Goal: Task Accomplishment & Management: Complete application form

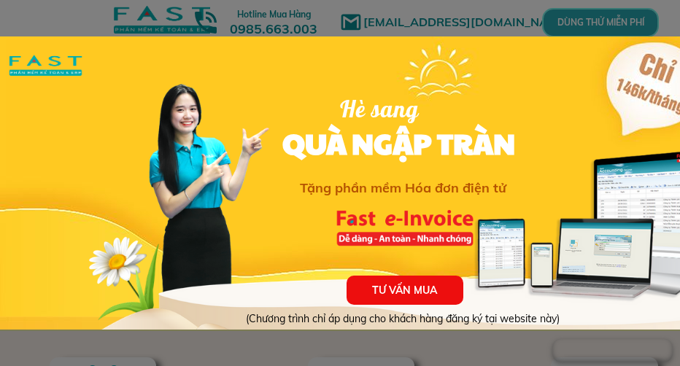
click at [622, 14] on div at bounding box center [340, 183] width 680 height 366
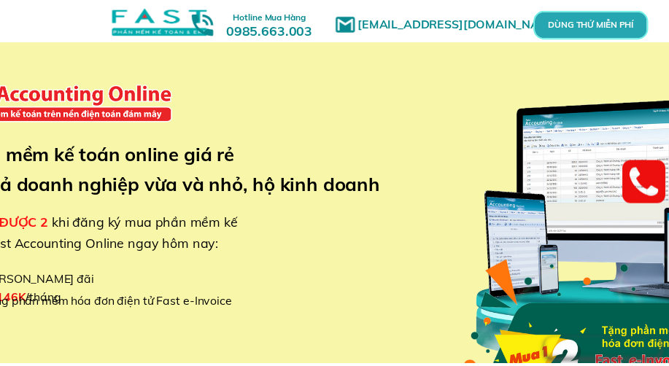
scroll to position [219, 0]
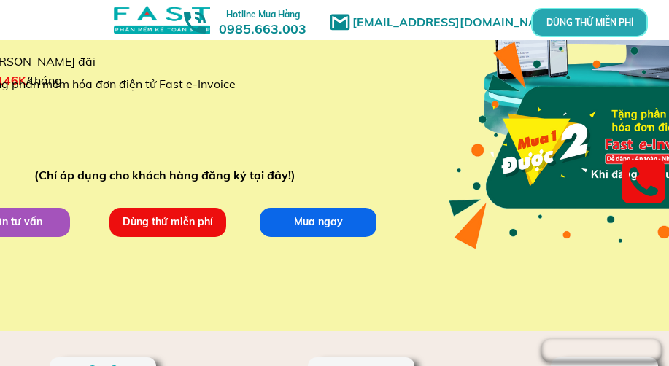
click at [211, 223] on p "Dùng thử miễn phí" at bounding box center [167, 221] width 117 height 29
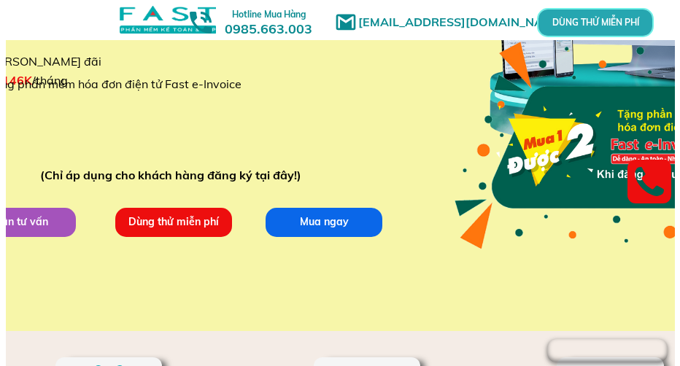
scroll to position [0, 0]
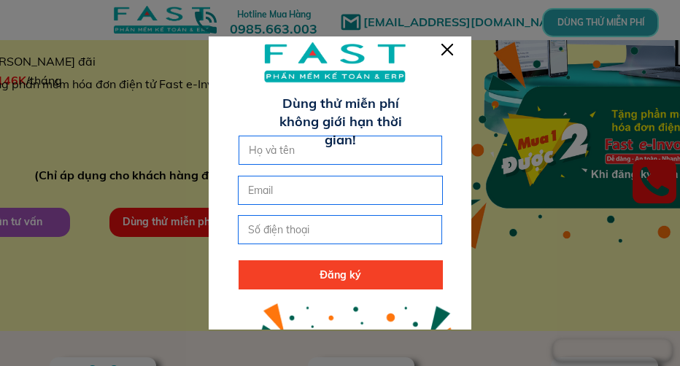
click at [335, 155] on input "text" at bounding box center [340, 150] width 191 height 28
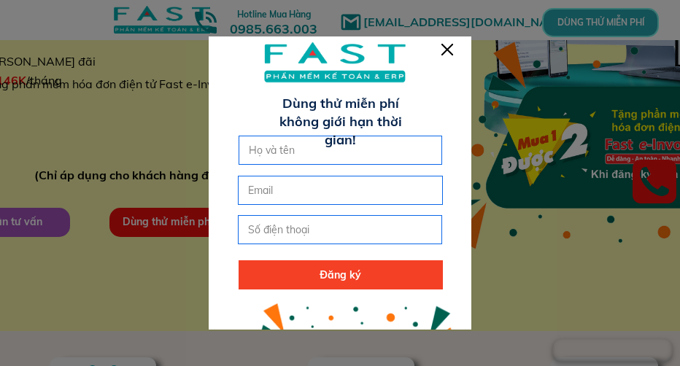
click at [335, 155] on input "text" at bounding box center [340, 150] width 191 height 28
type input "[PERSON_NAME]"
click at [316, 195] on input "email" at bounding box center [339, 190] width 191 height 28
type input "[EMAIL_ADDRESS][DOMAIN_NAME]"
click at [305, 225] on input "tel" at bounding box center [339, 230] width 191 height 28
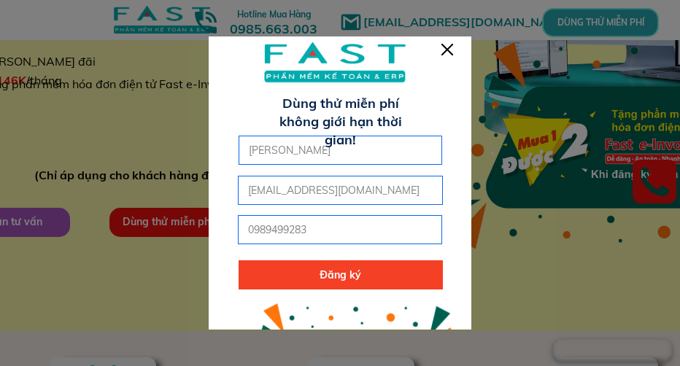
type input "0989499283"
click button "submit" at bounding box center [0, 0] width 0 height 0
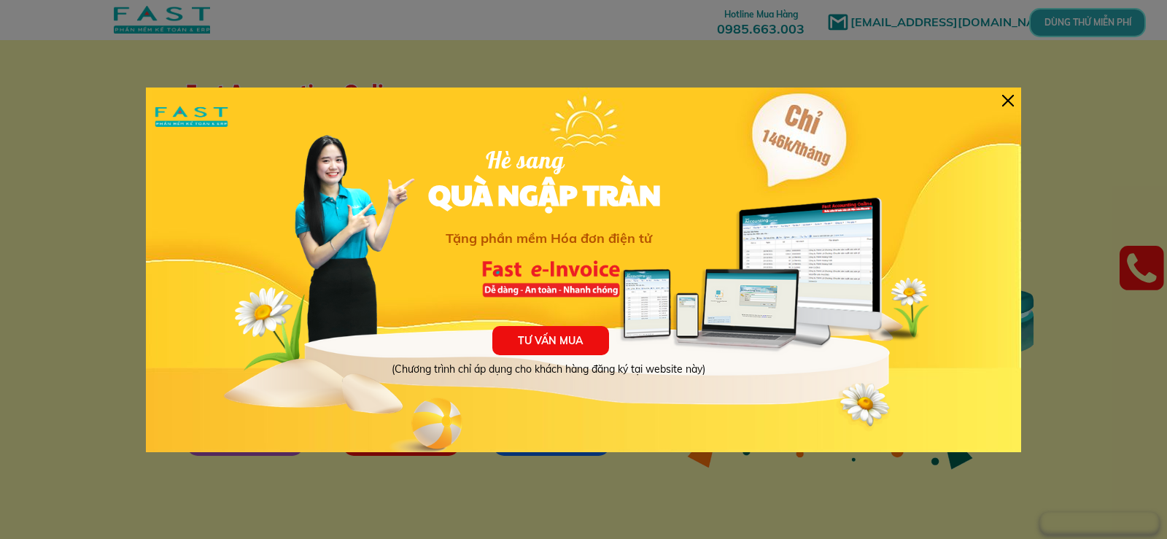
click at [1003, 98] on div at bounding box center [1008, 101] width 12 height 12
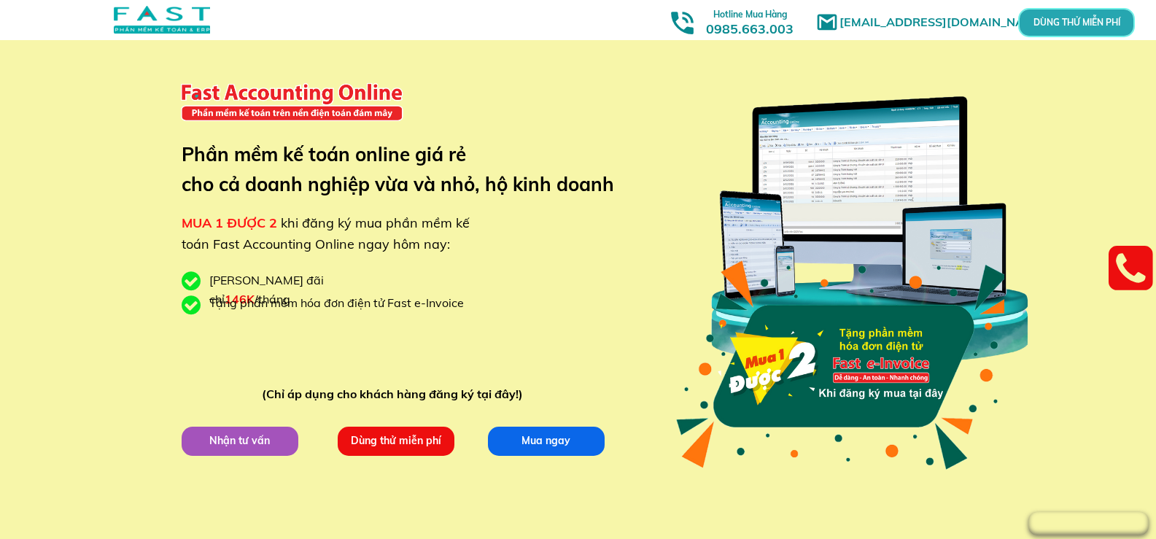
click at [378, 438] on p "Dùng thử miễn phí" at bounding box center [395, 440] width 117 height 29
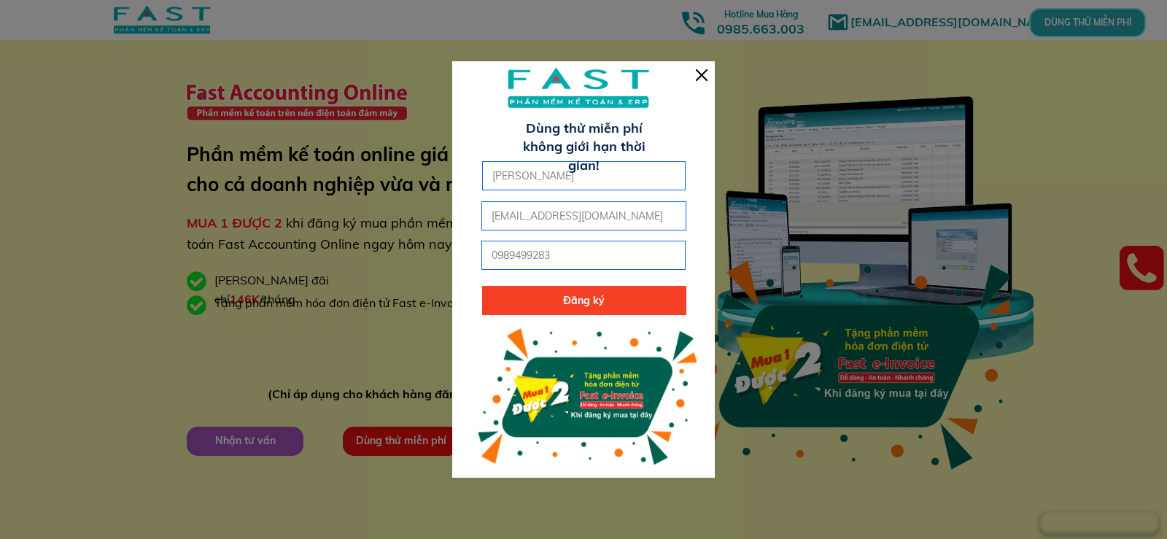
click at [581, 313] on p "Đăng ký" at bounding box center [584, 300] width 204 height 29
